Goal: Find specific page/section: Find specific page/section

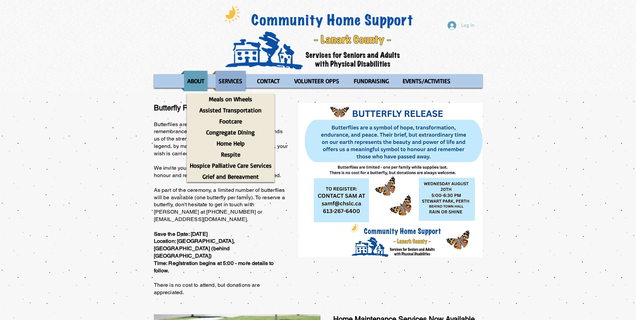
click at [231, 81] on p "SERVICES" at bounding box center [231, 81] width 30 height 20
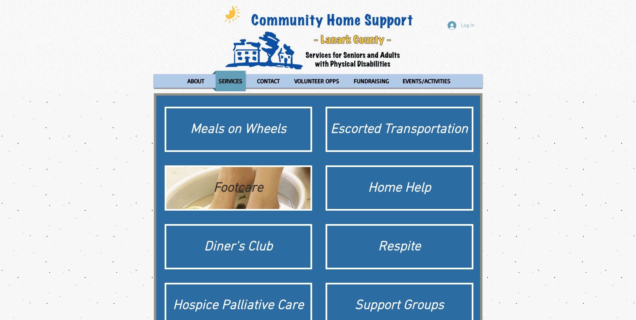
click at [226, 182] on div "Footcare" at bounding box center [239, 188] width 138 height 19
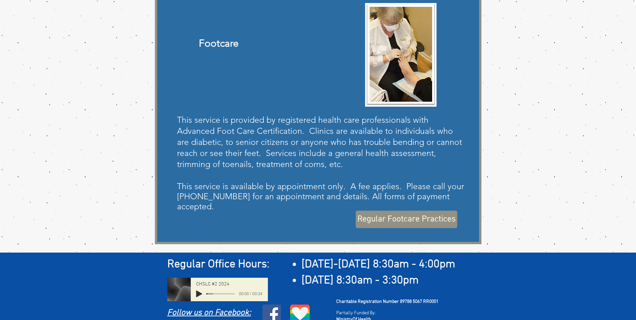
scroll to position [109, 0]
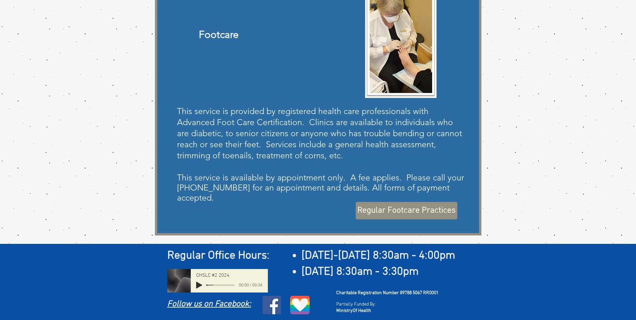
click at [401, 208] on span "Regular Footcare Practices" at bounding box center [407, 211] width 98 height 12
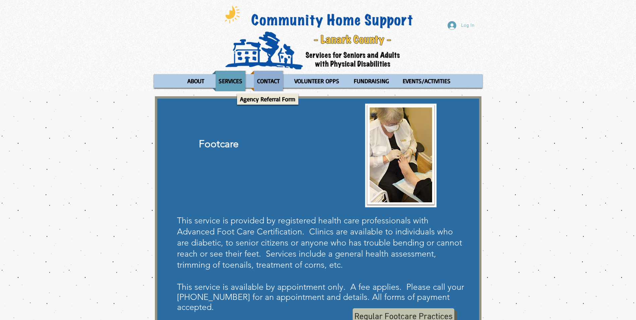
click at [269, 80] on p "CONTACT" at bounding box center [268, 81] width 29 height 20
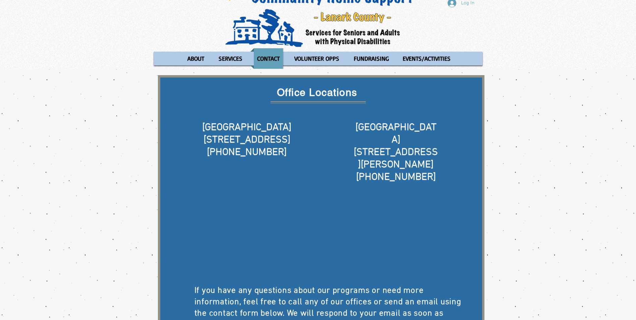
scroll to position [34, 0]
